Goal: Communication & Community: Connect with others

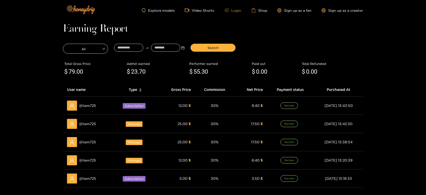
click at [236, 10] on link "Login" at bounding box center [232, 11] width 17 height 4
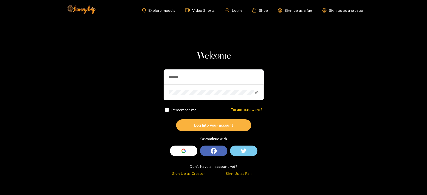
drag, startPoint x: 197, startPoint y: 75, endPoint x: 168, endPoint y: 83, distance: 30.8
click at [137, 75] on section "Welcome ******** Remember me Forgot password? Log into your account Or continue…" at bounding box center [213, 89] width 427 height 178
paste input "*"
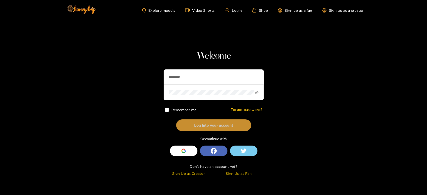
type input "*********"
click at [201, 121] on button "Log into your account" at bounding box center [213, 126] width 75 height 12
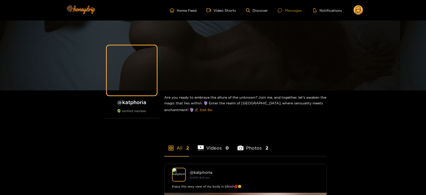
click at [290, 10] on div "Messages" at bounding box center [290, 11] width 24 height 6
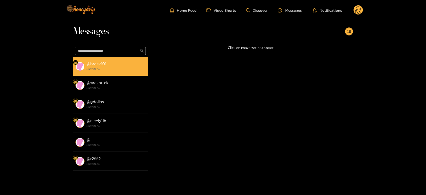
click at [108, 71] on strong "28 August 2025 12:06" at bounding box center [116, 69] width 59 height 5
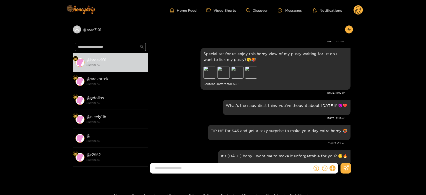
scroll to position [579, 0]
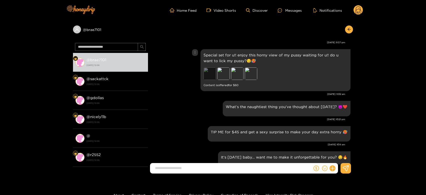
click at [213, 71] on div "Preview" at bounding box center [210, 74] width 13 height 13
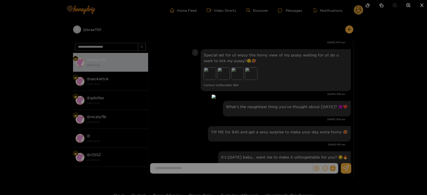
click at [329, 86] on div at bounding box center [213, 97] width 427 height 195
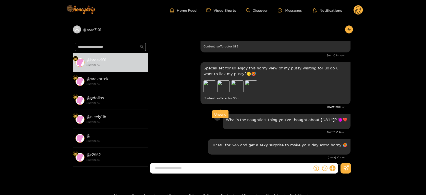
scroll to position [565, 0]
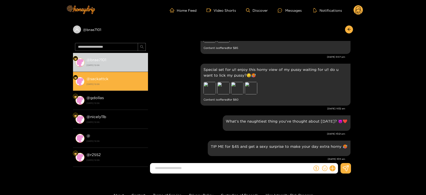
click at [128, 85] on strong "28 August 2025 12:06" at bounding box center [116, 84] width 59 height 5
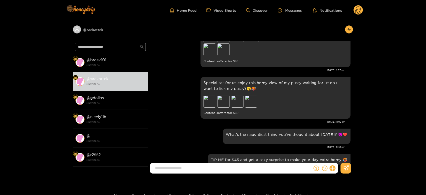
scroll to position [550, 0]
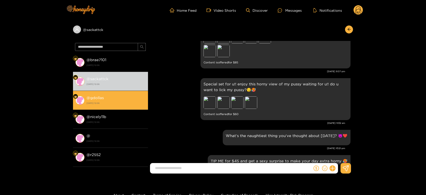
click at [124, 106] on li "@ gdollas 28 August 2025 12:06" at bounding box center [110, 100] width 75 height 19
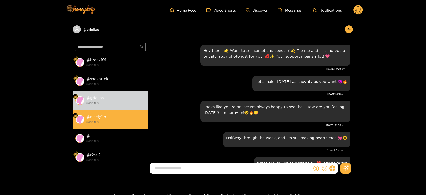
scroll to position [623, 0]
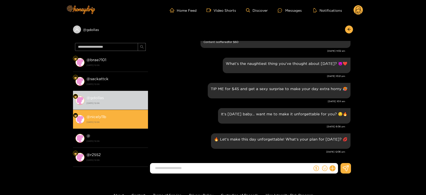
click at [122, 121] on strong "28 August 2025 12:06" at bounding box center [116, 122] width 59 height 5
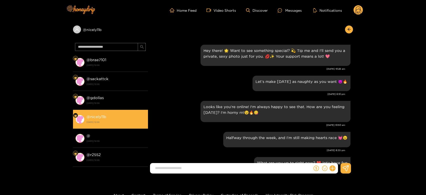
scroll to position [623, 0]
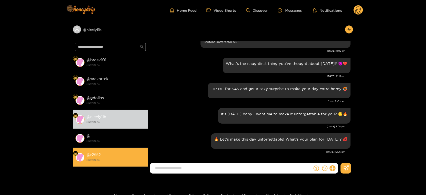
click at [120, 149] on li "@ r2552 28 August 2025 12:06" at bounding box center [110, 157] width 75 height 19
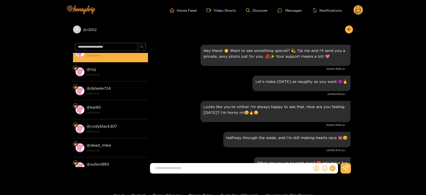
scroll to position [623, 0]
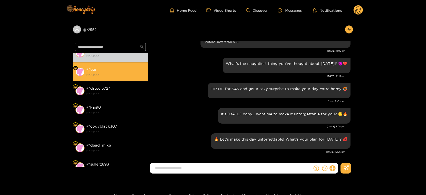
click at [124, 76] on strong "28 August 2025 12:06" at bounding box center [116, 75] width 59 height 5
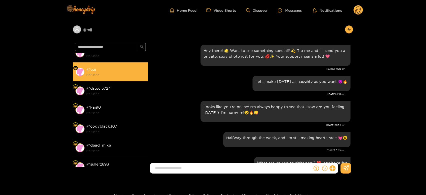
scroll to position [623, 0]
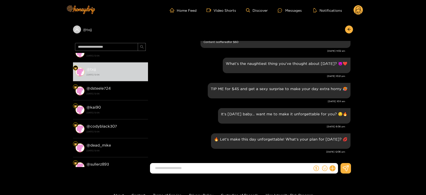
click at [360, 10] on circle at bounding box center [359, 10] width 10 height 10
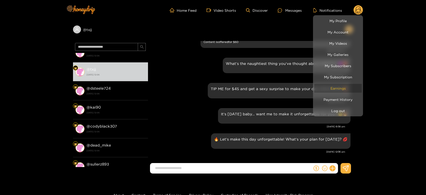
click at [343, 87] on link "Earnings" at bounding box center [339, 88] width 48 height 9
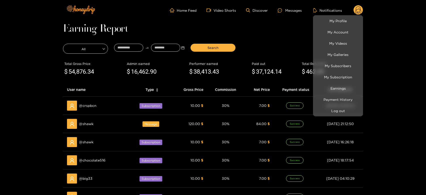
click at [90, 122] on div at bounding box center [213, 97] width 426 height 195
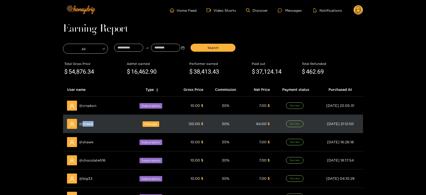
copy span "shawk"
click at [90, 122] on span "@ shawk" at bounding box center [86, 124] width 15 height 6
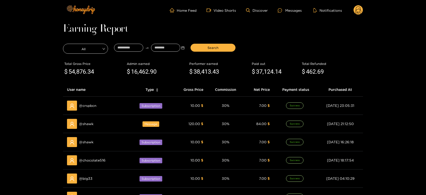
click at [296, 14] on ul "Home Feed Video Shorts Discover Messages Notifications" at bounding box center [266, 10] width 193 height 10
click at [293, 10] on div "Messages" at bounding box center [290, 11] width 24 height 6
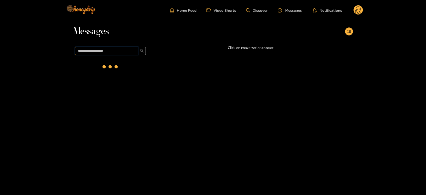
click at [132, 51] on input "text" at bounding box center [106, 51] width 63 height 8
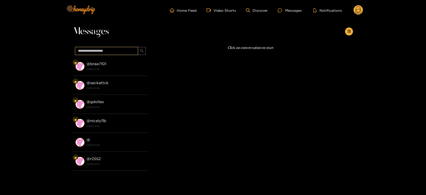
paste input "*****"
type input "*****"
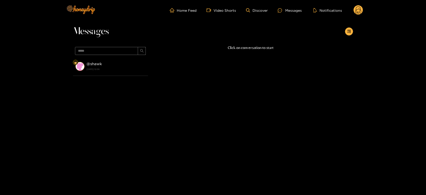
click at [132, 77] on div "@ shawk 28 August 2025 12:06" at bounding box center [110, 114] width 75 height 114
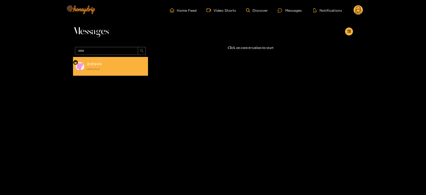
click at [124, 69] on strong "28 August 2025 12:06" at bounding box center [116, 69] width 59 height 5
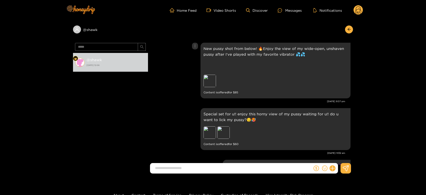
scroll to position [535, 0]
click at [360, 7] on circle at bounding box center [359, 10] width 10 height 10
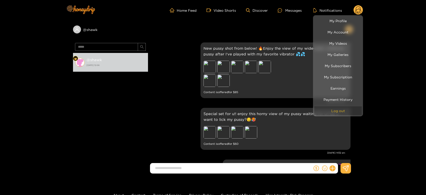
click at [330, 109] on button "Log out" at bounding box center [339, 111] width 48 height 9
